Goal: Information Seeking & Learning: Learn about a topic

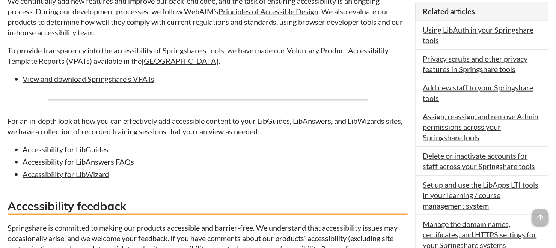
scroll to position [250, 0]
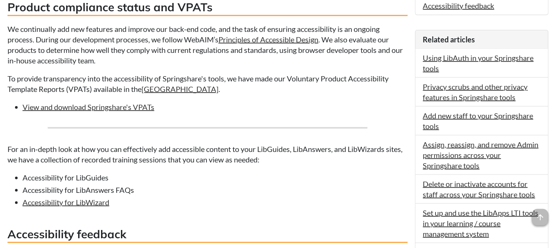
click at [254, 116] on div "Springshare is committed to ensuring that our products are accessible and free …" at bounding box center [208, 157] width 401 height 417
click at [89, 183] on li "Accessibility for LibGuides" at bounding box center [215, 177] width 385 height 11
click at [114, 201] on li "Accessibility for LibWizard" at bounding box center [215, 202] width 385 height 11
click at [151, 193] on li "Accessibility for LibAnswers FAQs" at bounding box center [215, 190] width 385 height 11
click at [140, 192] on li "Accessibility for LibAnswers FAQs" at bounding box center [215, 190] width 385 height 11
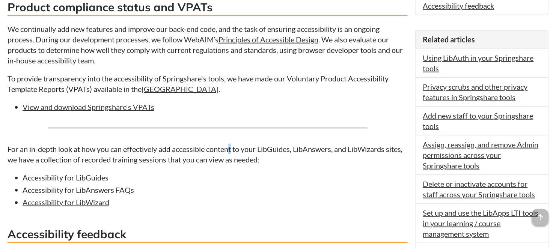
drag, startPoint x: 244, startPoint y: 137, endPoint x: 284, endPoint y: 133, distance: 40.4
click at [247, 137] on div "Springshare is committed to ensuring that our products are accessible and free …" at bounding box center [208, 157] width 401 height 417
click at [372, 110] on li "View and download Springshare's VPATs" at bounding box center [215, 107] width 385 height 11
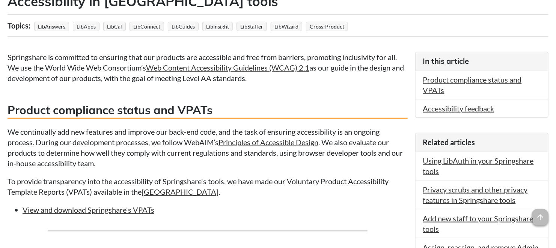
scroll to position [42, 0]
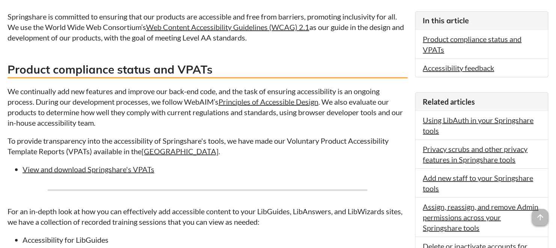
scroll to position [292, 0]
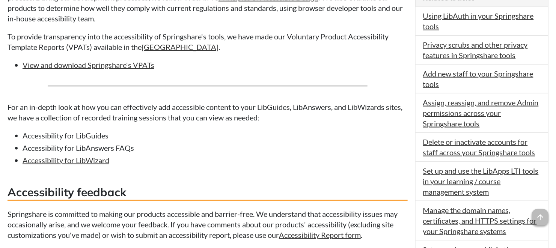
drag, startPoint x: 312, startPoint y: 117, endPoint x: 303, endPoint y: 119, distance: 9.2
click at [309, 118] on p "For an in-depth look at how you can effectively add accessible content to your …" at bounding box center [208, 112] width 401 height 21
click at [70, 136] on li "Accessibility for LibGuides" at bounding box center [215, 135] width 385 height 11
click at [177, 136] on li "Accessibility for LibGuides" at bounding box center [215, 135] width 385 height 11
drag, startPoint x: 267, startPoint y: 128, endPoint x: 272, endPoint y: 127, distance: 4.8
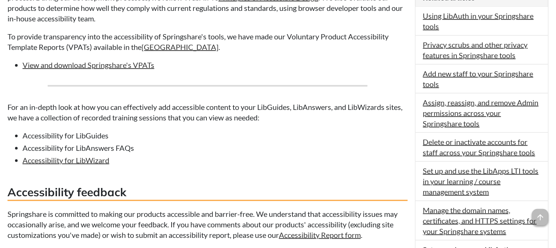
click at [268, 127] on div "Springshare is committed to ensuring that our products are accessible and free …" at bounding box center [208, 115] width 401 height 417
click at [351, 48] on p "To provide transparency into the accessibility of Springshare's tools, we have …" at bounding box center [208, 41] width 401 height 21
click at [253, 71] on div "Springshare is committed to ensuring that our products are accessible and free …" at bounding box center [208, 115] width 401 height 417
click at [273, 76] on div "Springshare is committed to ensuring that our products are accessible and free …" at bounding box center [208, 115] width 401 height 417
drag, startPoint x: 257, startPoint y: 150, endPoint x: 189, endPoint y: 172, distance: 71.3
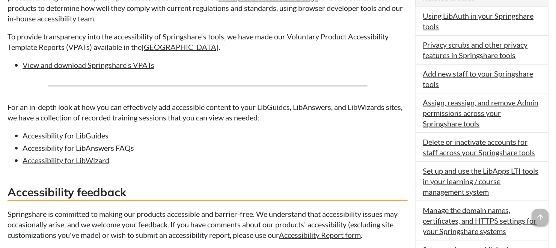
click at [254, 151] on li "Accessibility for LibAnswers FAQs" at bounding box center [215, 148] width 385 height 11
drag, startPoint x: 383, startPoint y: 53, endPoint x: 384, endPoint y: 37, distance: 15.8
click at [383, 43] on div "Springshare is committed to ensuring that our products are accessible and free …" at bounding box center [208, 115] width 401 height 417
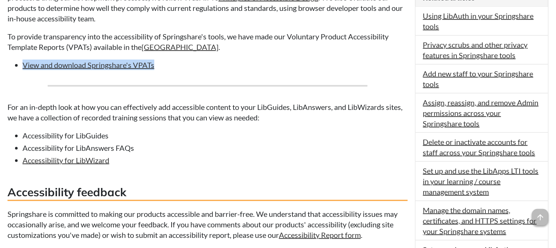
click at [348, 50] on p "To provide transparency into the accessibility of Springshare's tools, we have …" at bounding box center [208, 41] width 401 height 21
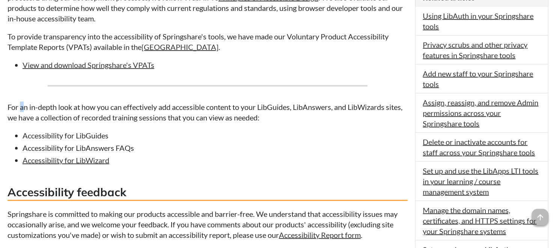
click at [25, 110] on p "For an in-depth look at how you can effectively add accessible content to your …" at bounding box center [208, 112] width 401 height 21
click at [167, 120] on p "For an in-depth look at how you can effectively add accessible content to your …" at bounding box center [208, 112] width 401 height 21
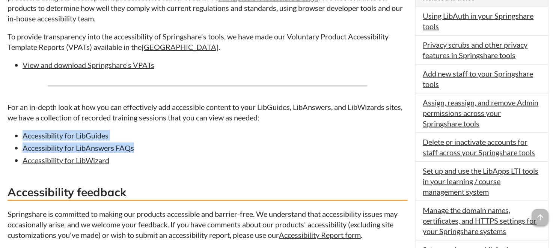
drag, startPoint x: 144, startPoint y: 146, endPoint x: 149, endPoint y: 136, distance: 10.6
click at [1, 122] on div "Springshare Resources Help Center Springboard Tutorials Springboard Tutorials T…" at bounding box center [278, 57] width 556 height 636
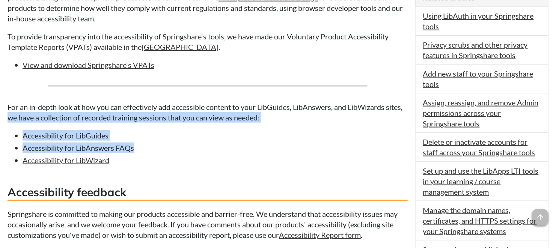
click at [211, 150] on li "Accessibility for LibAnswers FAQs" at bounding box center [215, 148] width 385 height 11
